Goal: Transaction & Acquisition: Download file/media

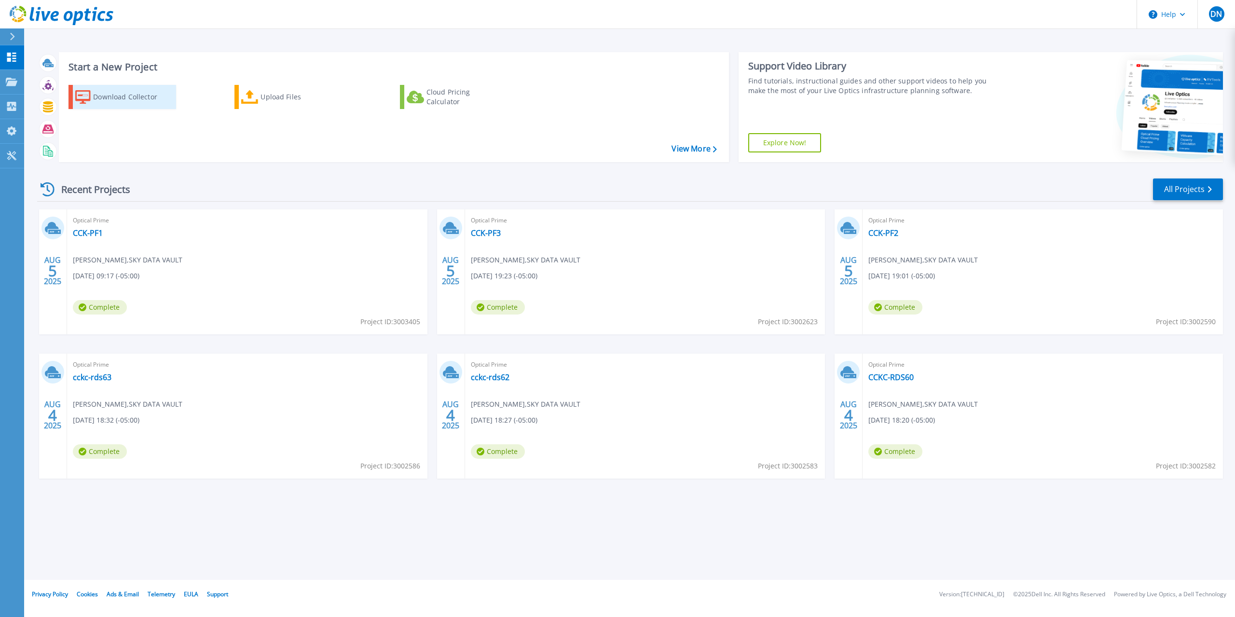
click at [128, 94] on div "Download Collector" at bounding box center [131, 96] width 77 height 19
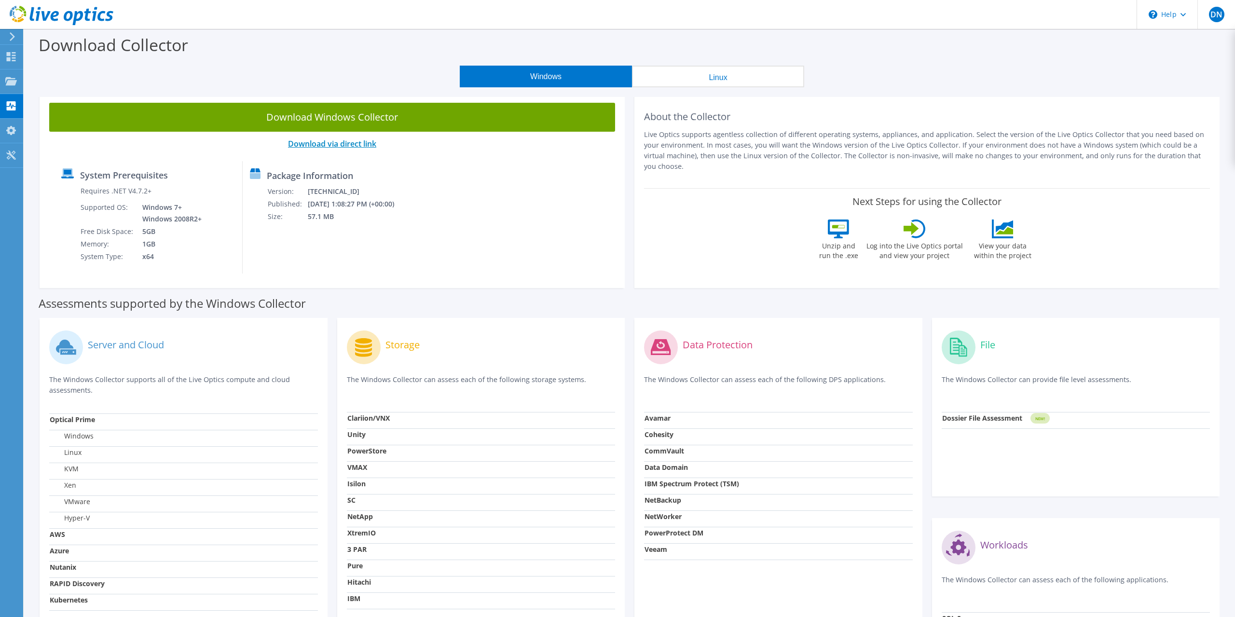
click at [327, 142] on link "Download via direct link" at bounding box center [332, 144] width 88 height 11
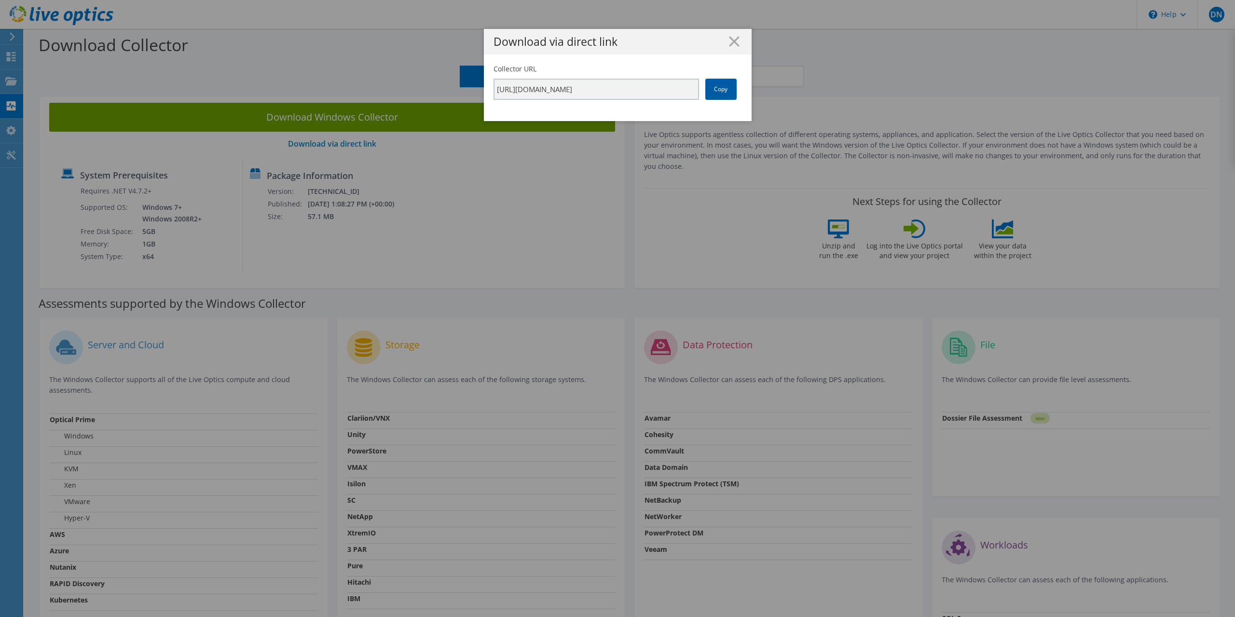
click at [728, 95] on link "Copy" at bounding box center [721, 89] width 31 height 21
